Goal: Task Accomplishment & Management: Use online tool/utility

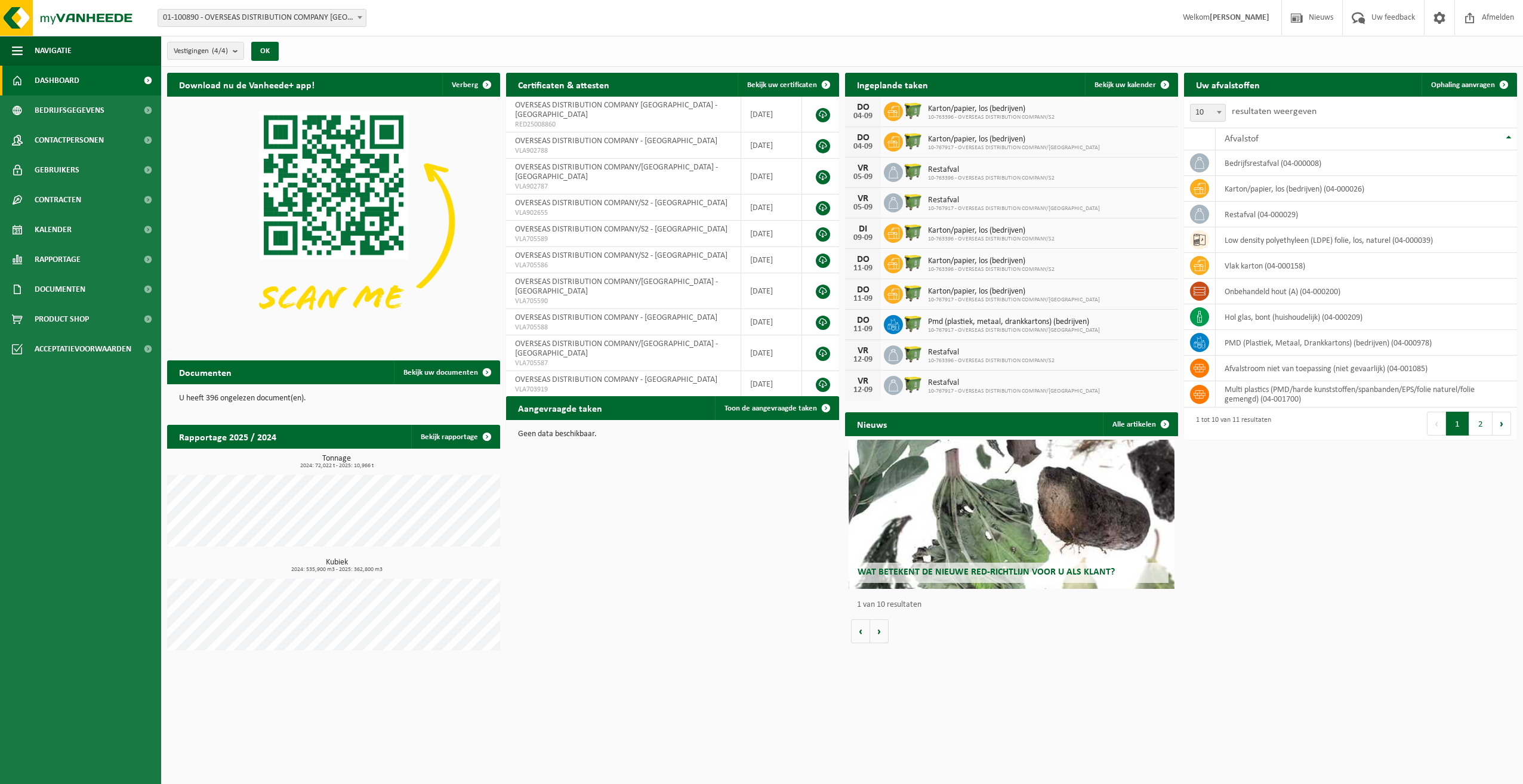
click at [359, 17] on b at bounding box center [359, 18] width 5 height 3
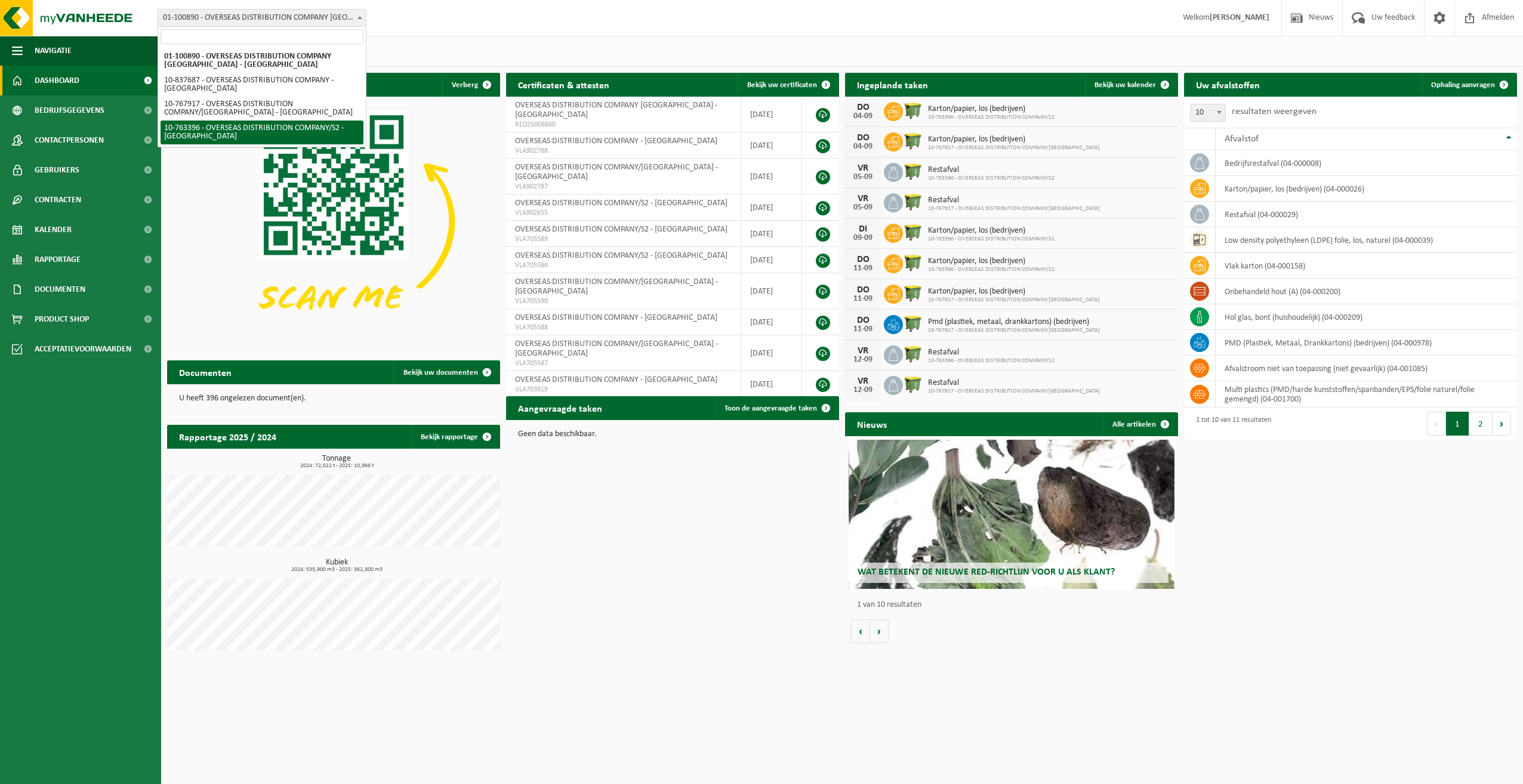
select select "14043"
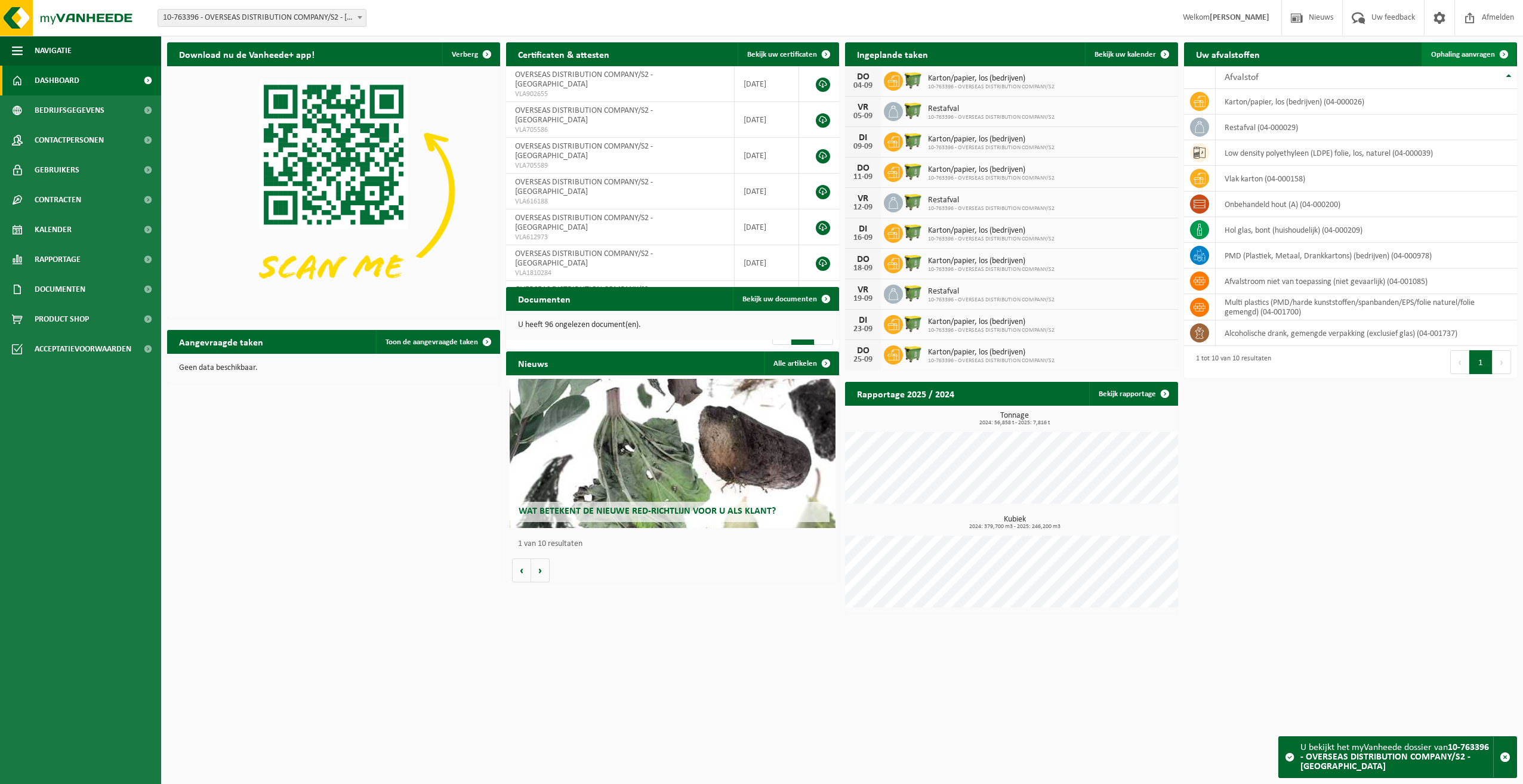
click at [1460, 54] on span "Ophaling aanvragen" at bounding box center [1463, 54] width 64 height 8
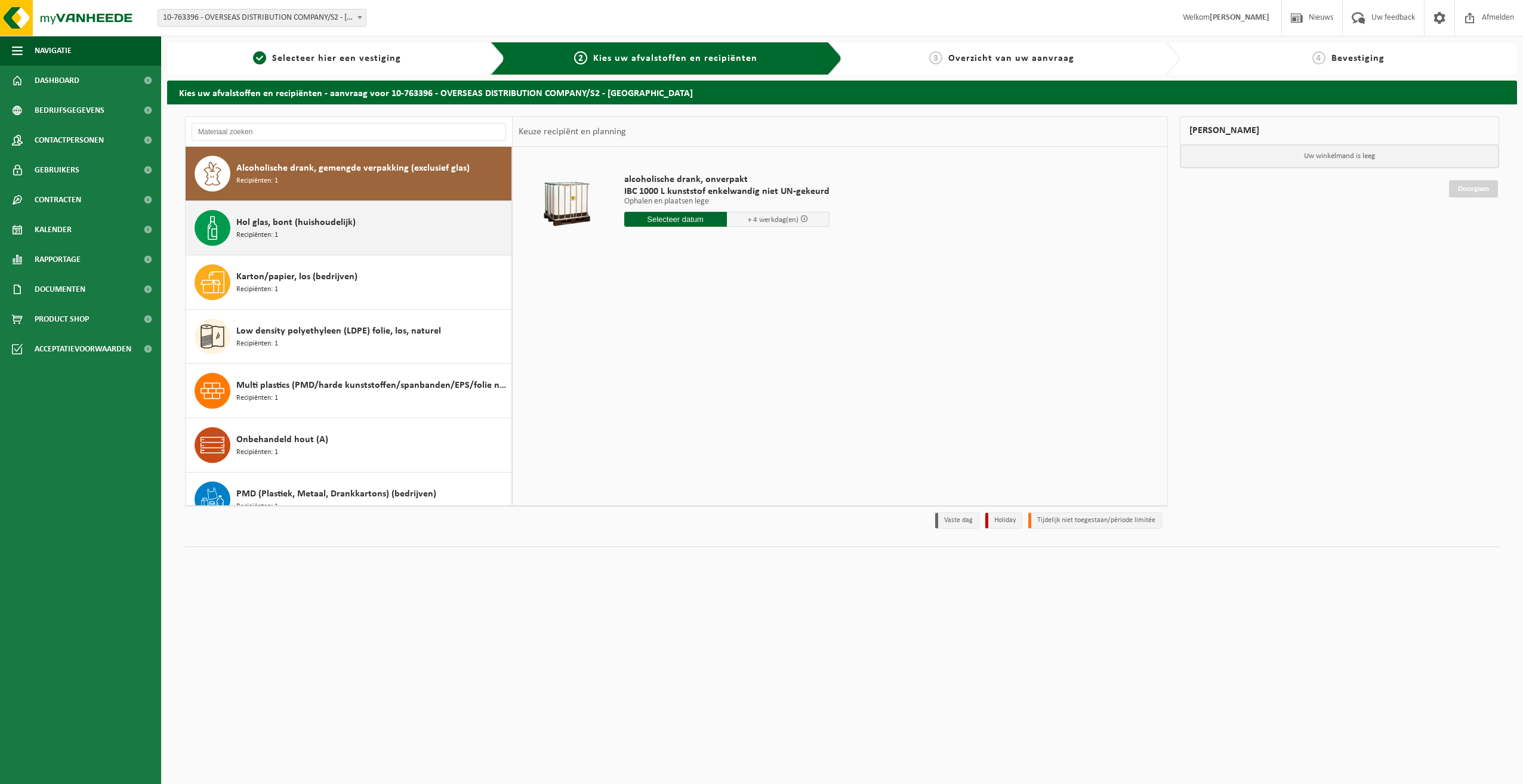
click at [299, 232] on div "Hol glas, bont (huishoudelijk) Recipiënten: 1" at bounding box center [372, 228] width 272 height 36
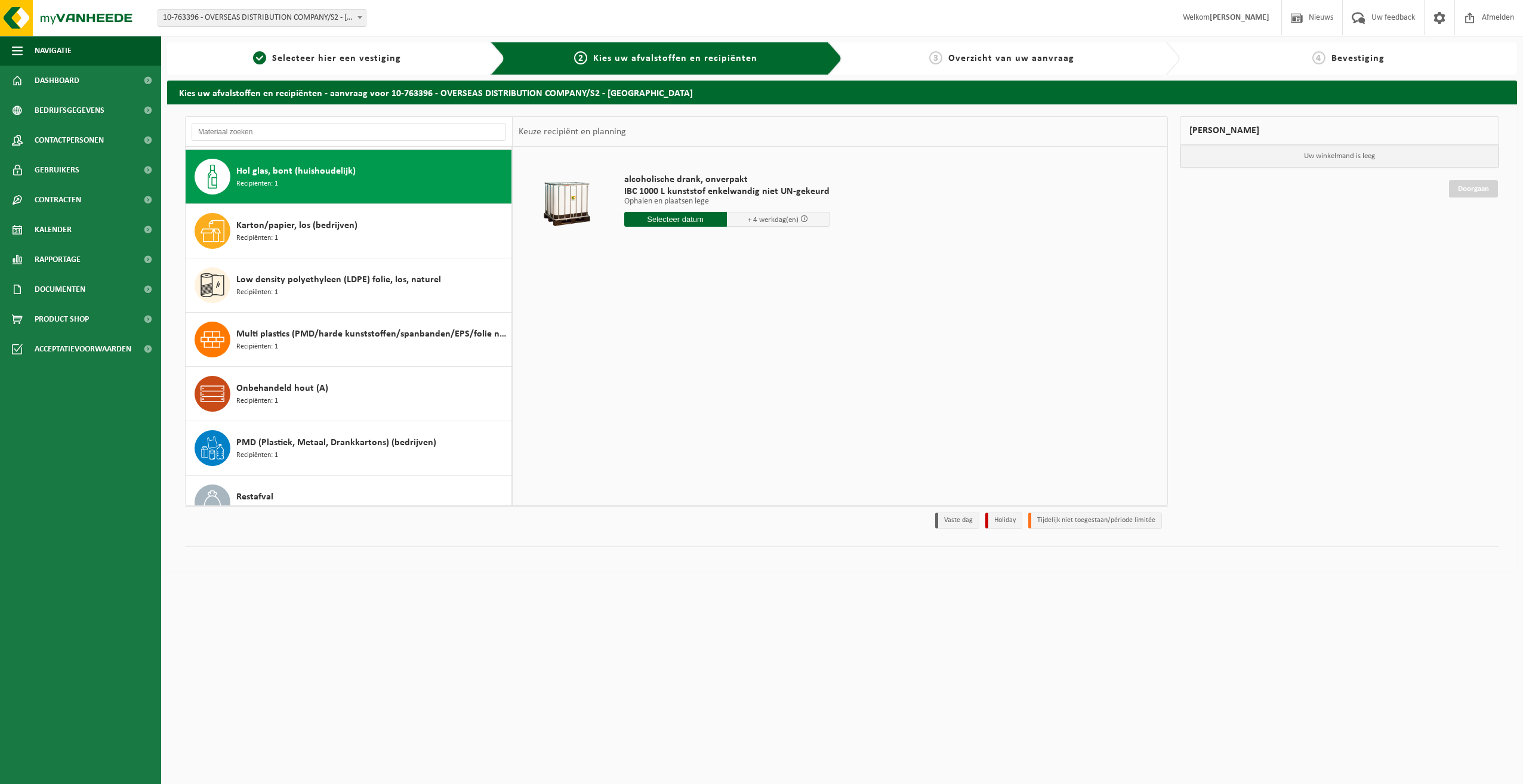
scroll to position [54, 0]
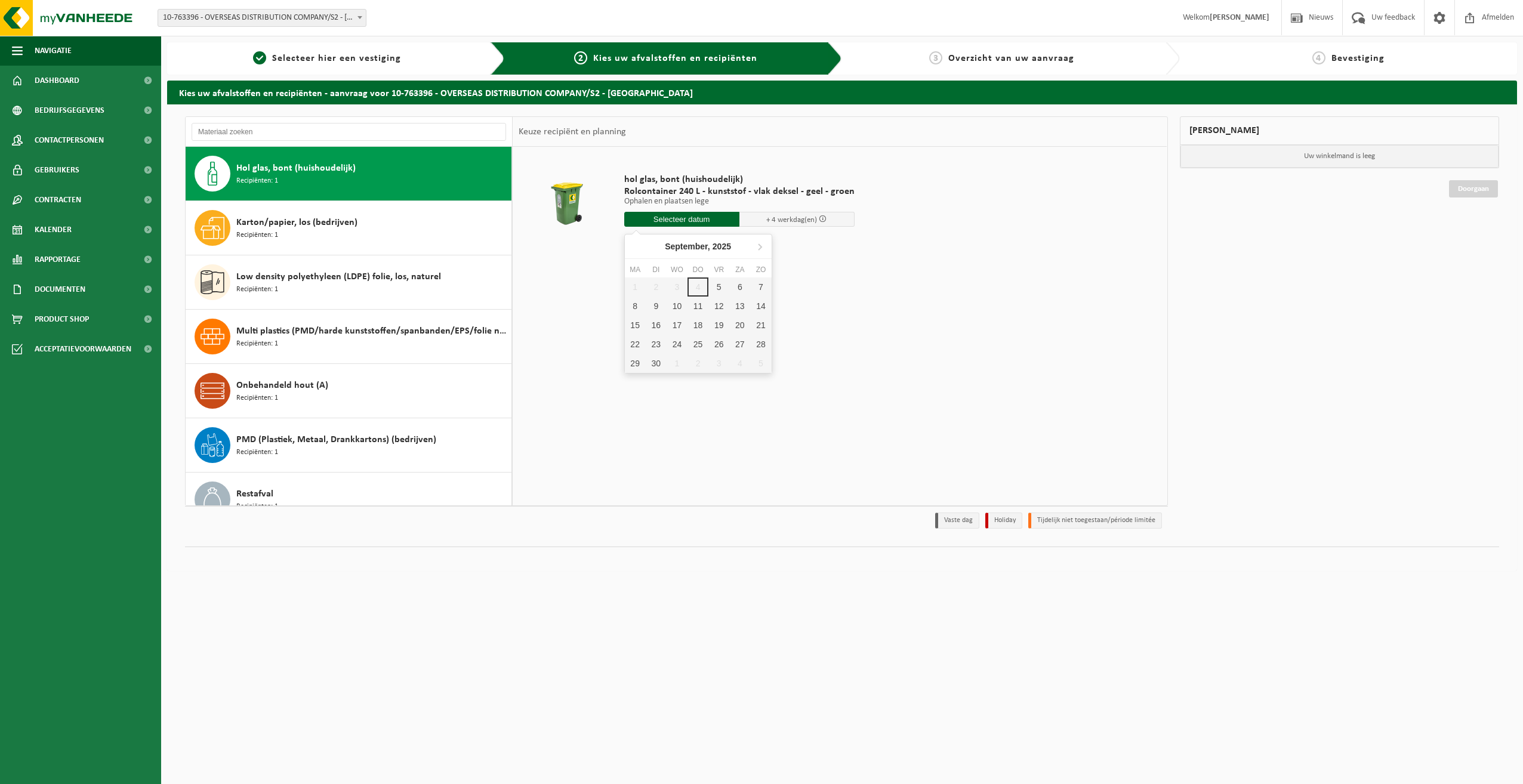
click at [661, 221] on input "text" at bounding box center [682, 219] width 115 height 15
click at [715, 289] on div "5" at bounding box center [719, 287] width 21 height 19
type input "Van 2025-09-05"
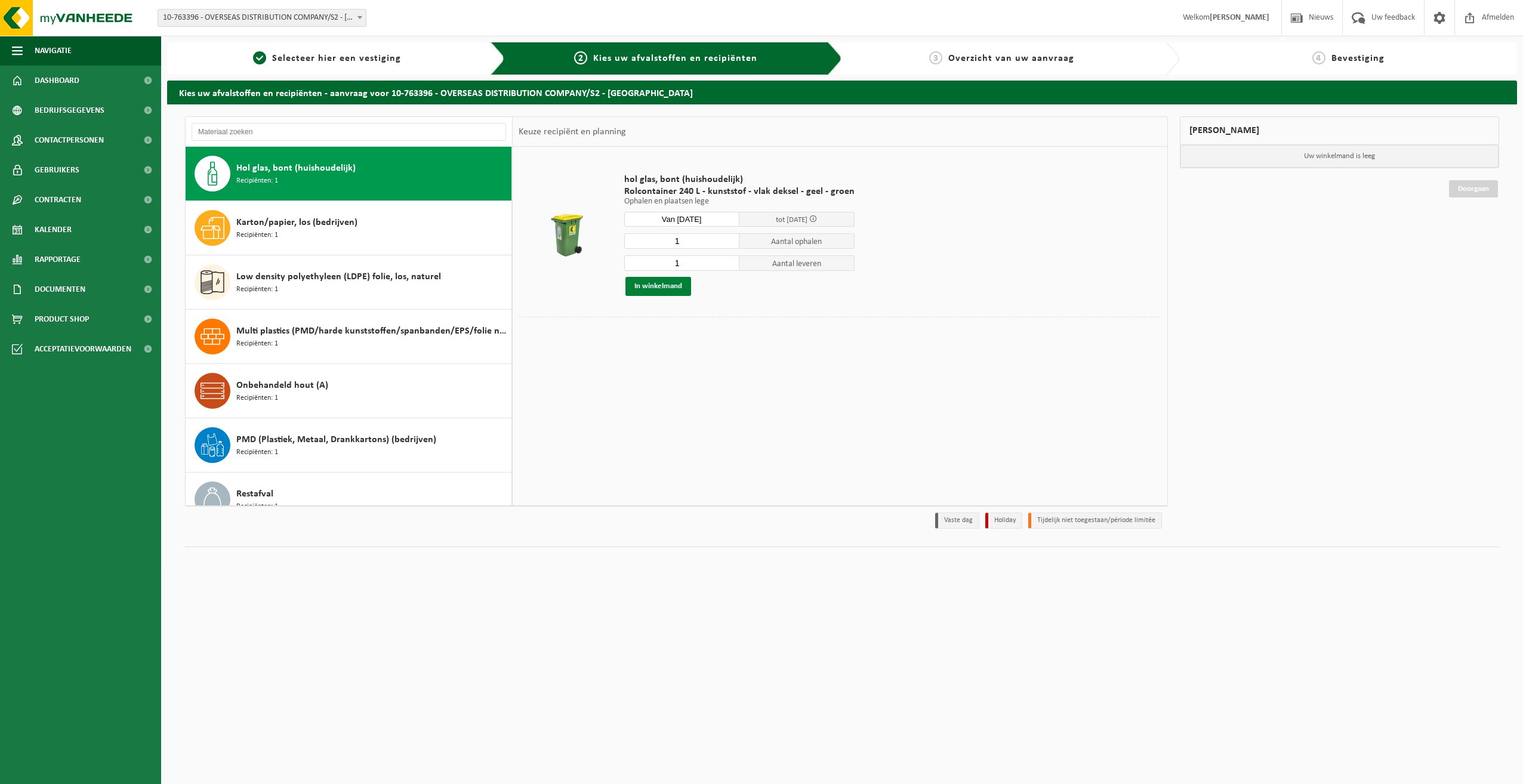
click at [666, 284] on button "In winkelmand" at bounding box center [658, 286] width 66 height 19
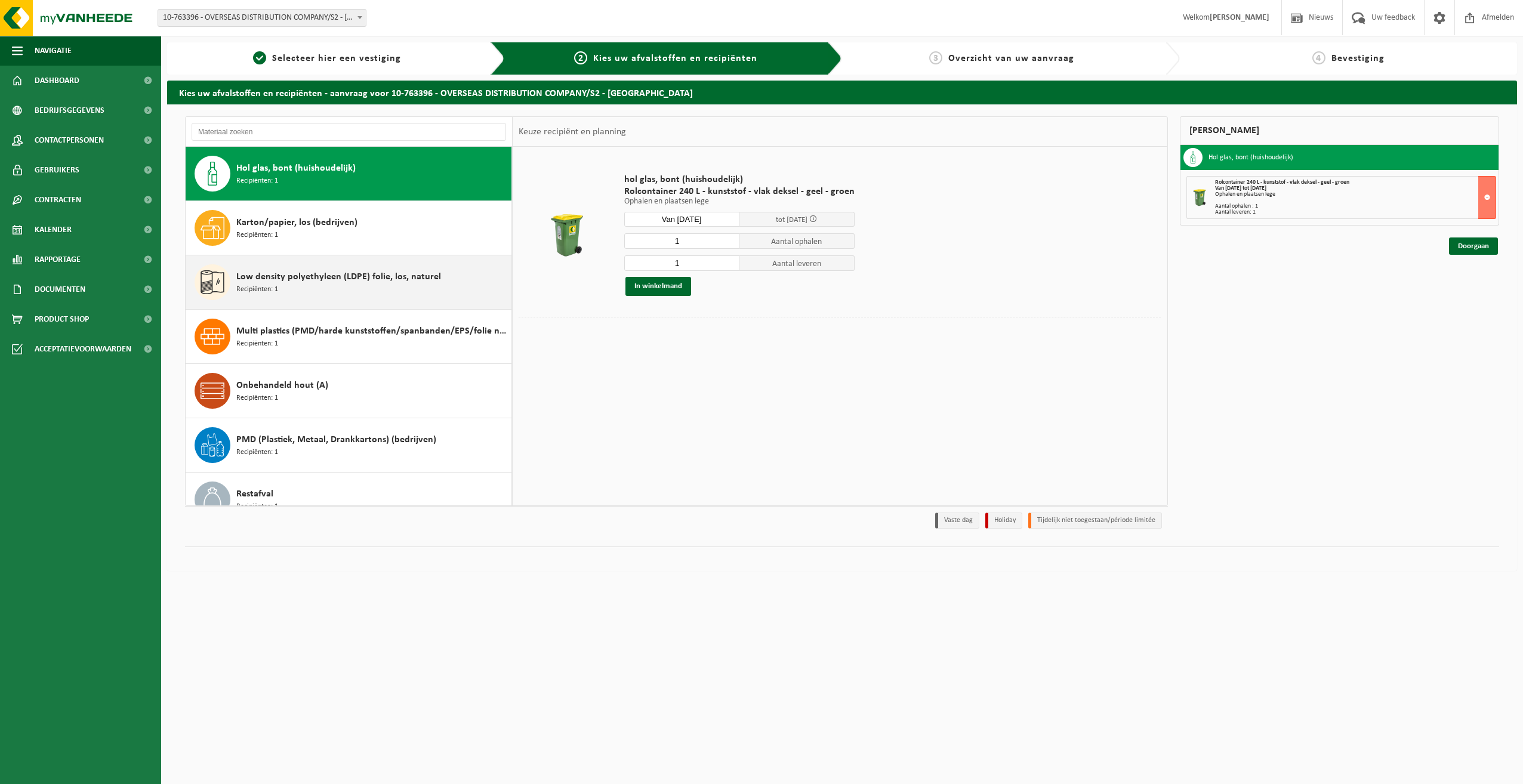
click at [276, 282] on span "Low density polyethyleen (LDPE) folie, los, naturel" at bounding box center [339, 277] width 205 height 14
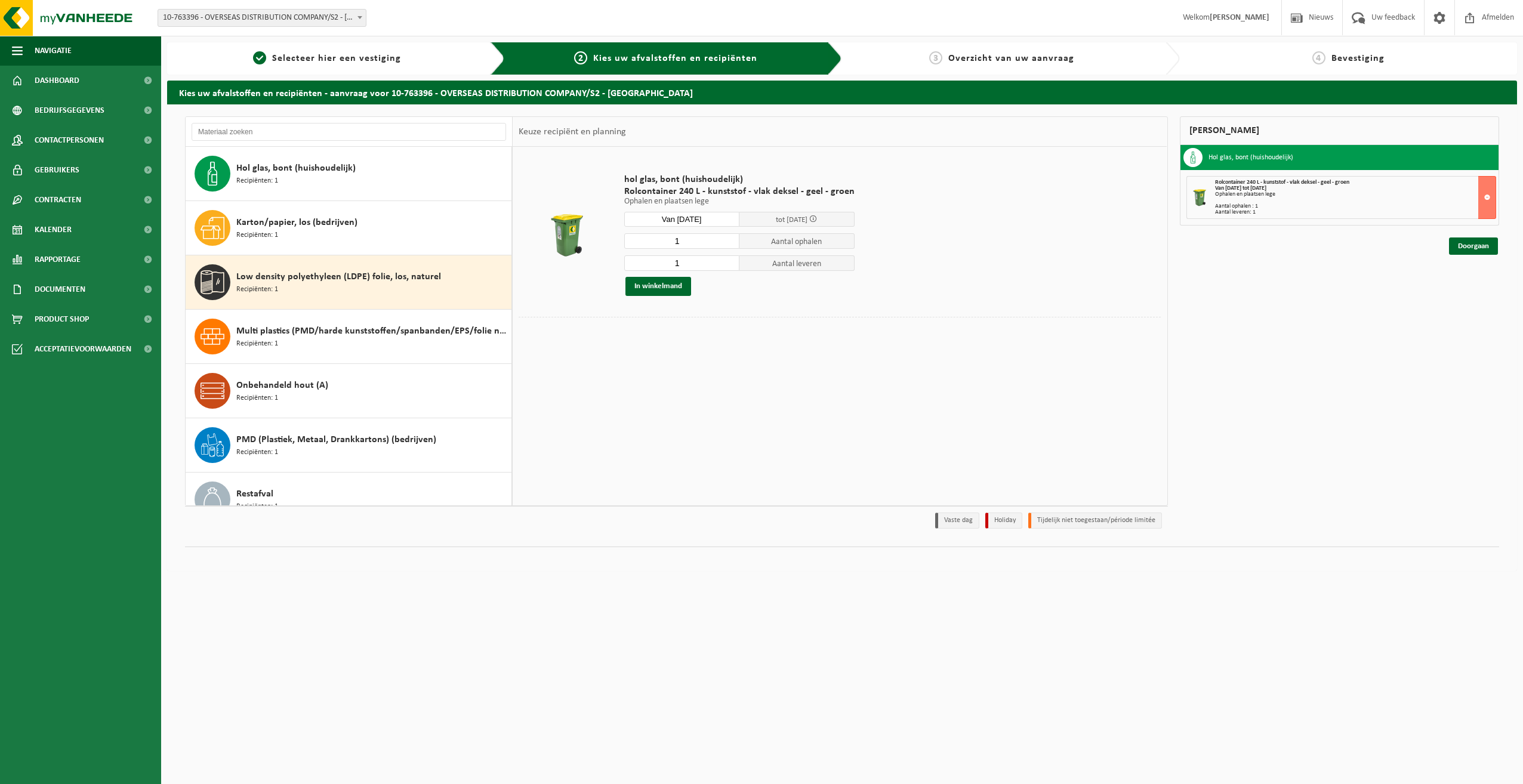
scroll to position [129, 0]
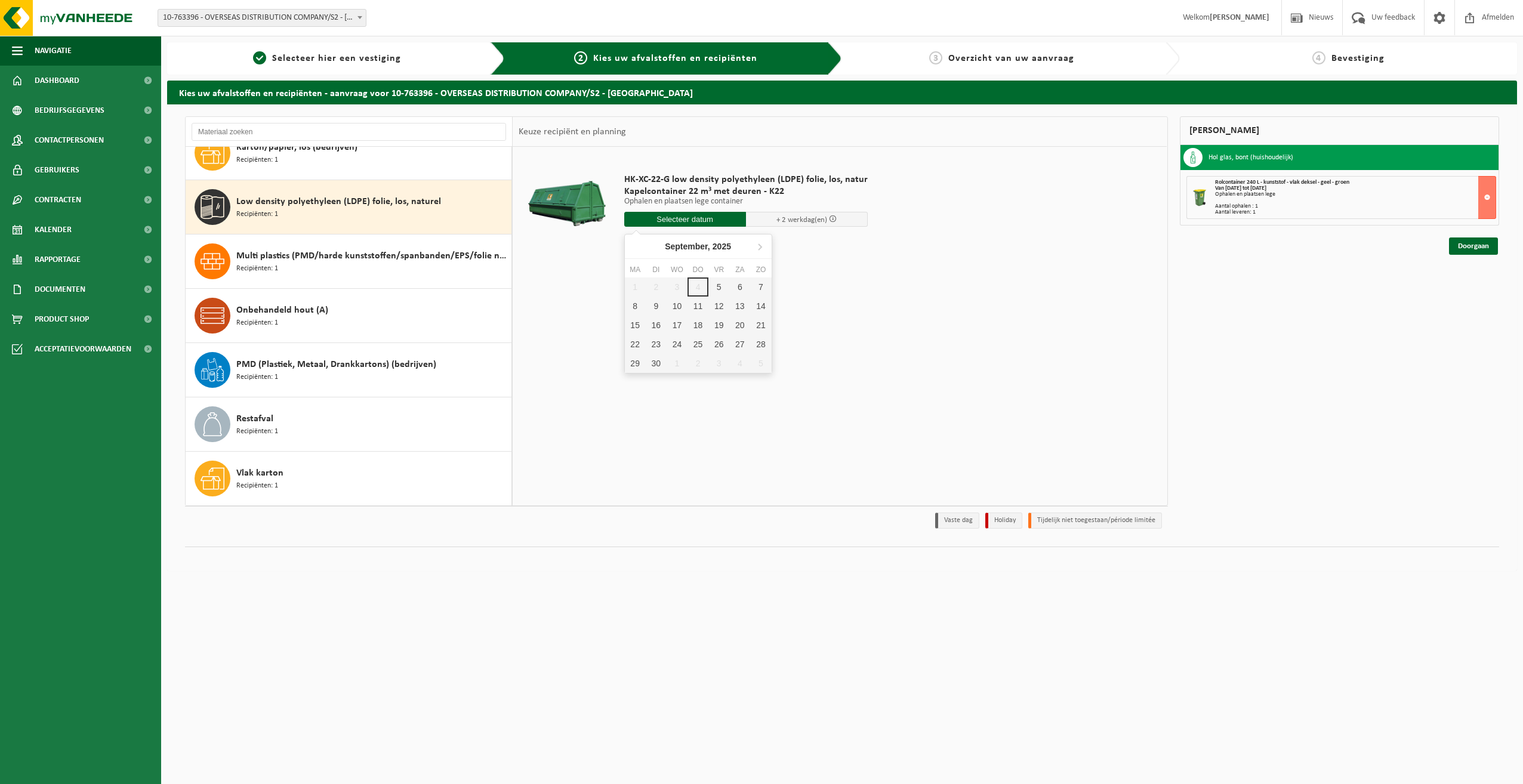
click at [670, 221] on input "text" at bounding box center [685, 219] width 121 height 15
click at [654, 311] on div "9" at bounding box center [656, 306] width 21 height 19
type input "Van 2025-09-09"
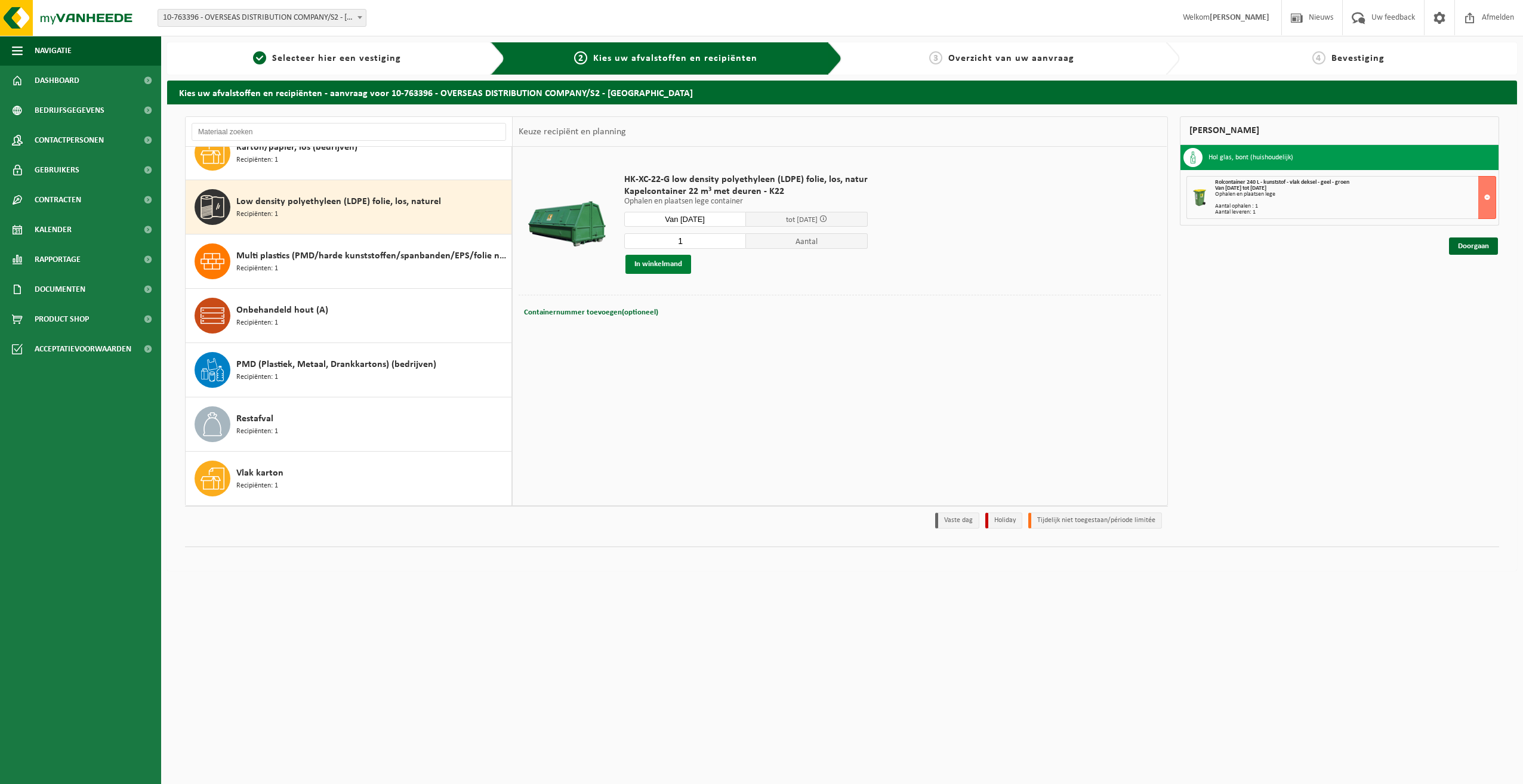
click at [632, 256] on button "In winkelmand" at bounding box center [658, 264] width 66 height 19
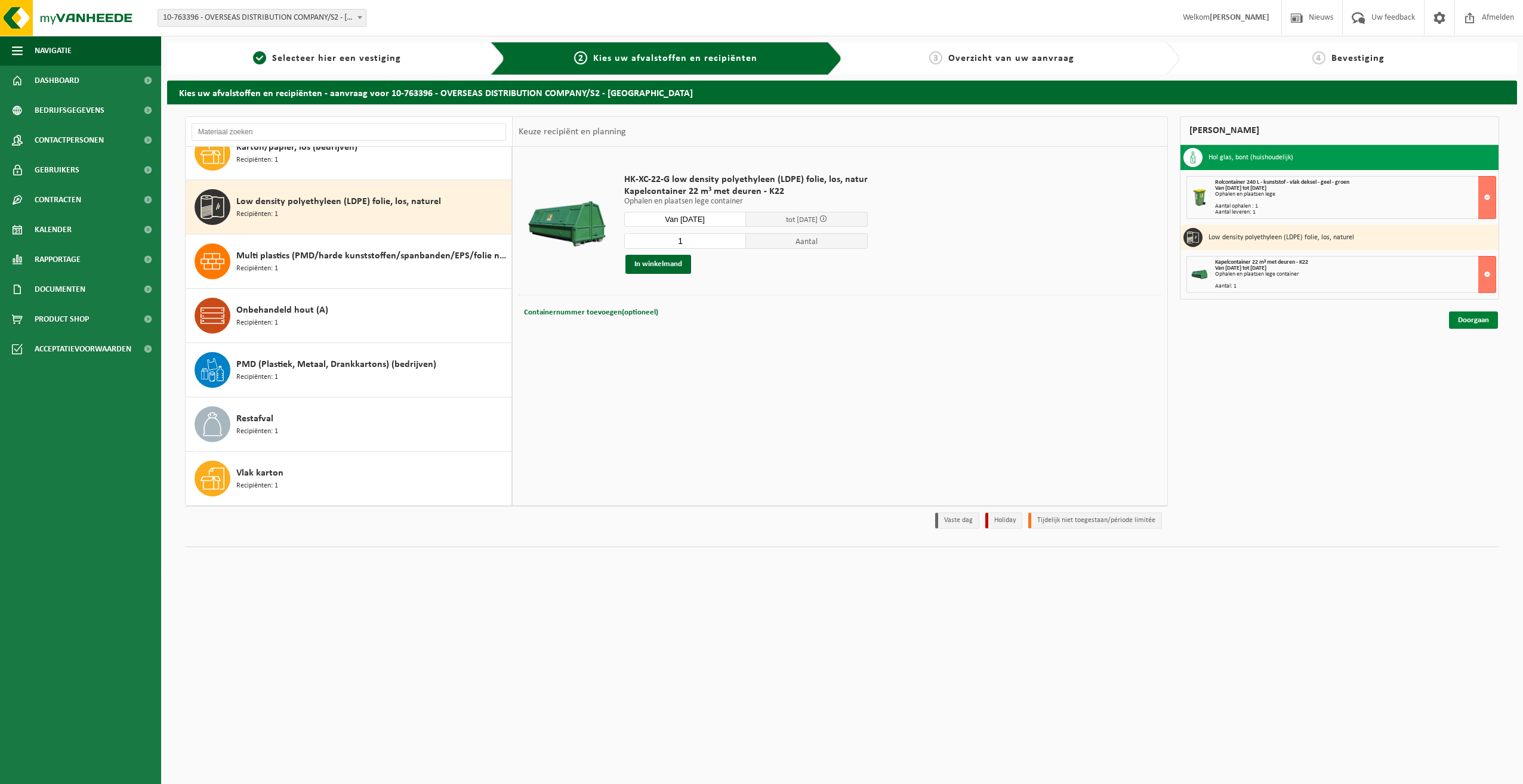
click at [1474, 321] on link "Doorgaan" at bounding box center [1473, 320] width 49 height 17
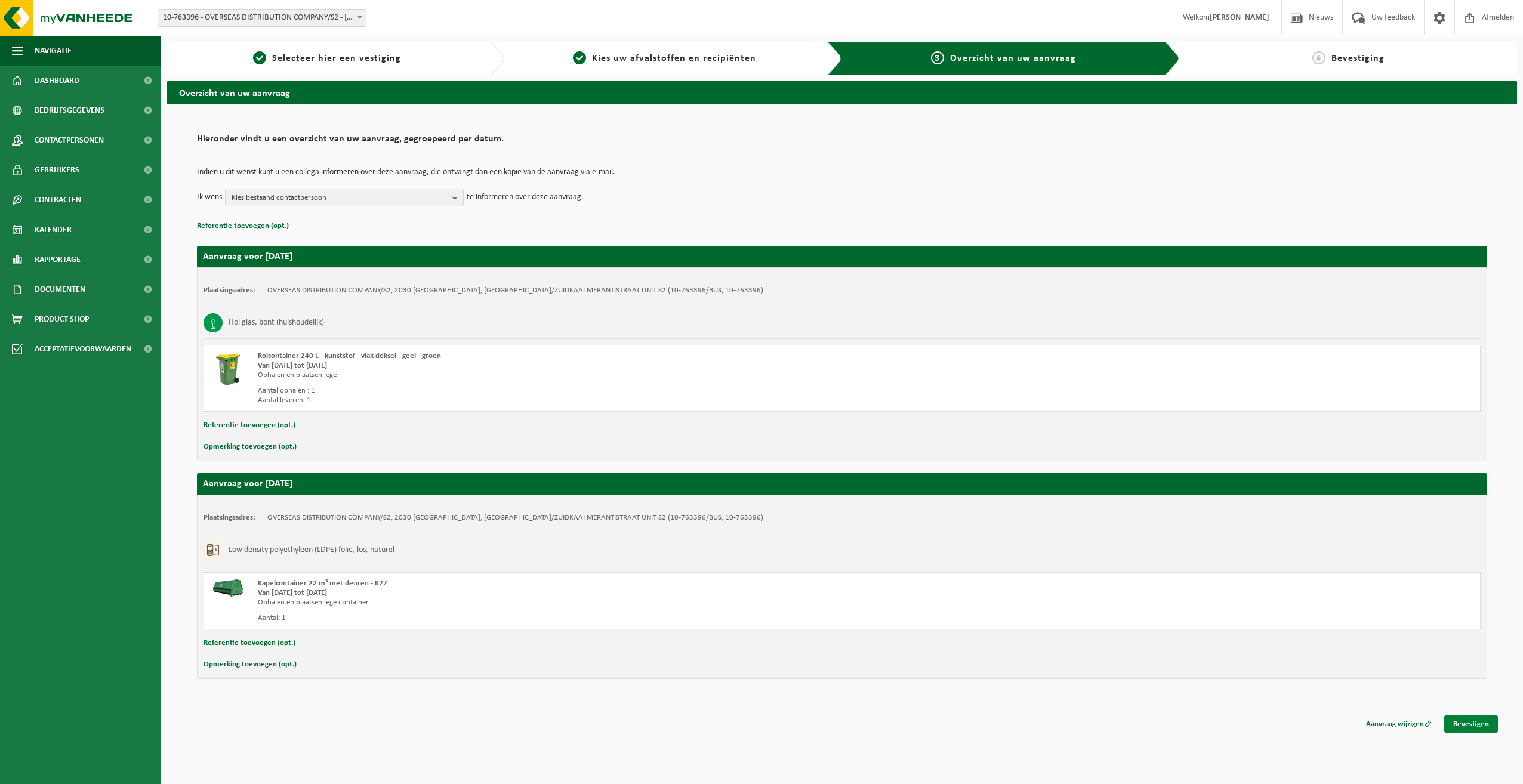
click at [1480, 724] on link "Bevestigen" at bounding box center [1471, 724] width 54 height 17
